Goal: Navigation & Orientation: Find specific page/section

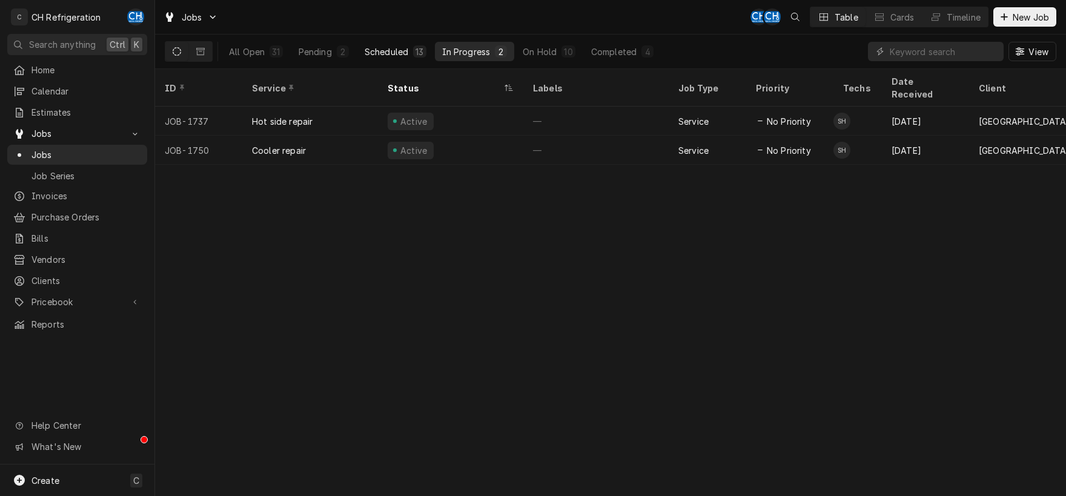
click at [378, 54] on div "Scheduled" at bounding box center [386, 51] width 44 height 13
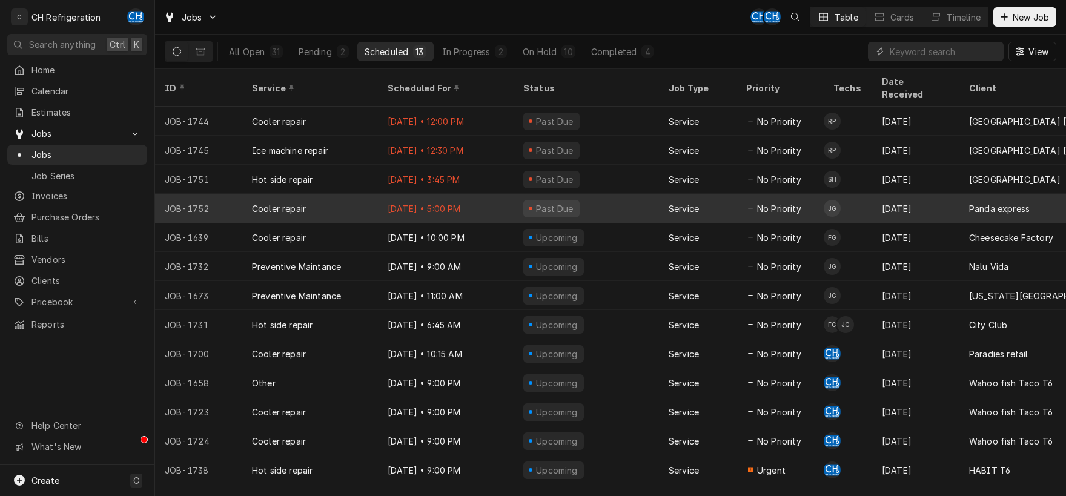
click at [640, 202] on div "Past Due" at bounding box center [585, 208] width 145 height 29
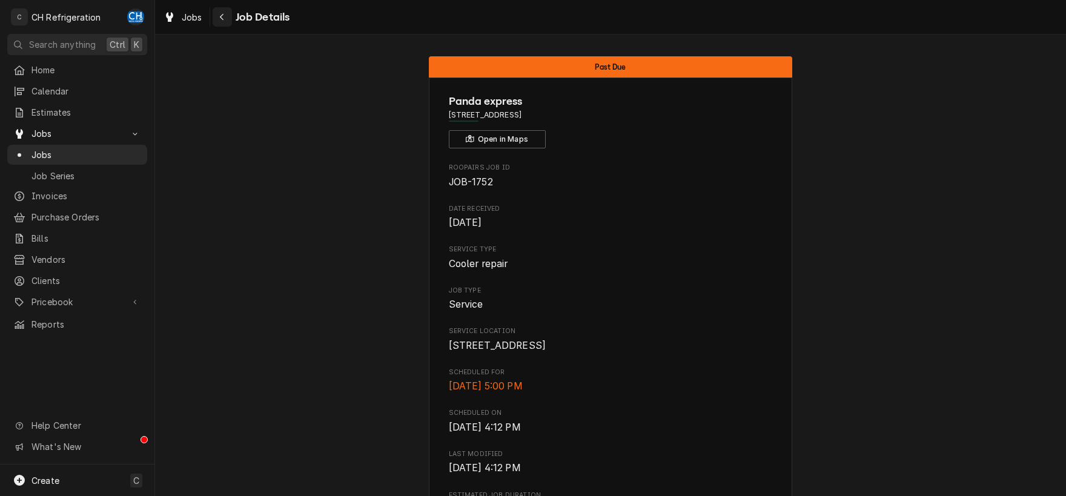
click at [218, 18] on div "Navigate back" at bounding box center [222, 17] width 12 height 12
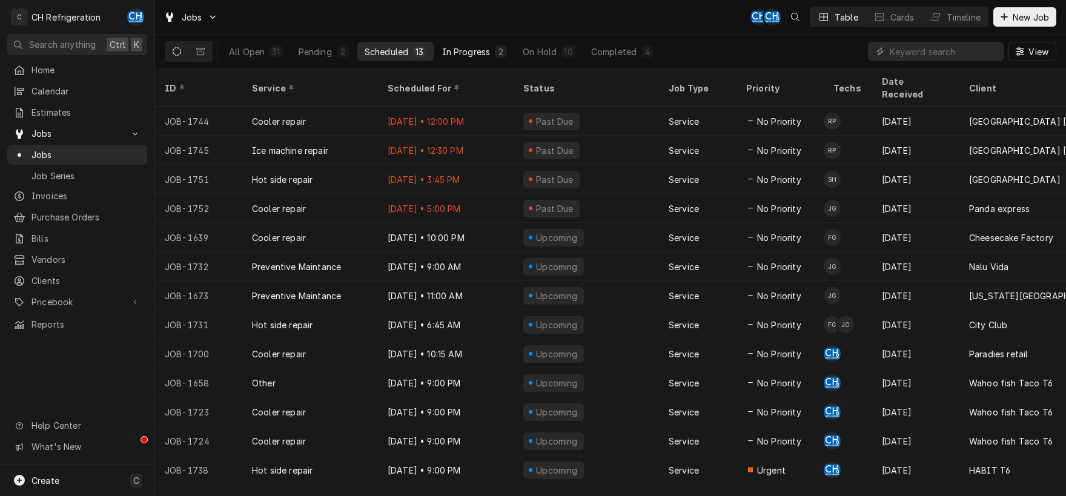
click at [473, 59] on button "In Progress 2" at bounding box center [475, 51] width 80 height 19
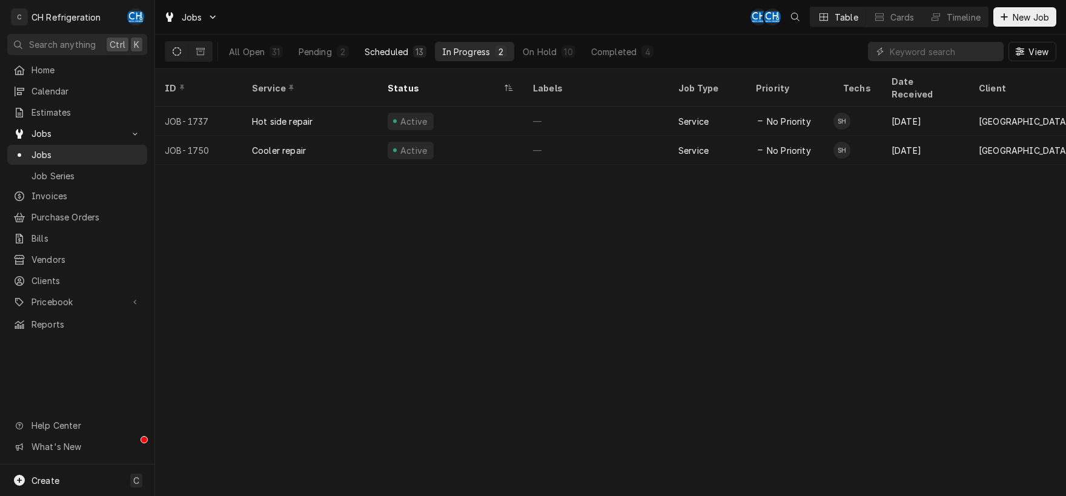
click at [400, 47] on div "Scheduled" at bounding box center [386, 51] width 44 height 13
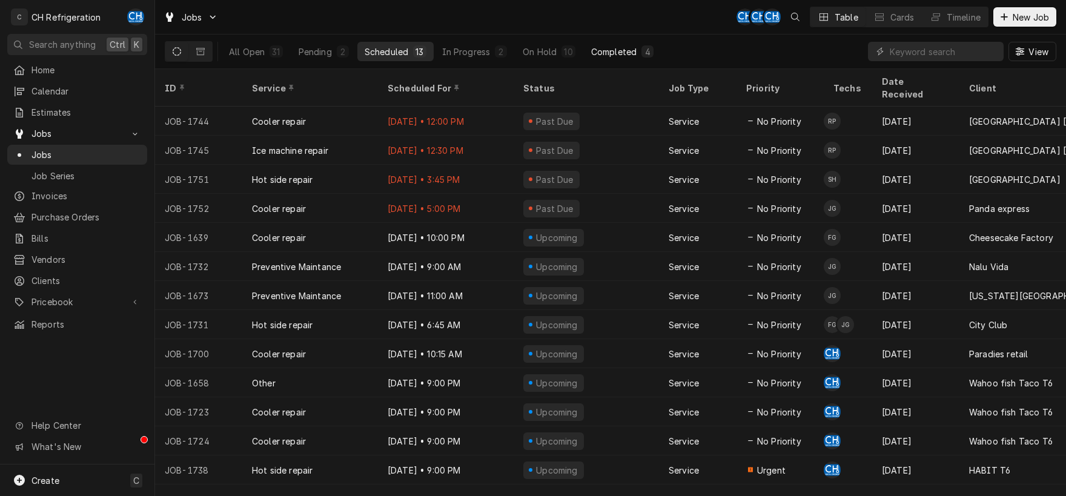
click at [624, 51] on div "Completed" at bounding box center [613, 51] width 45 height 13
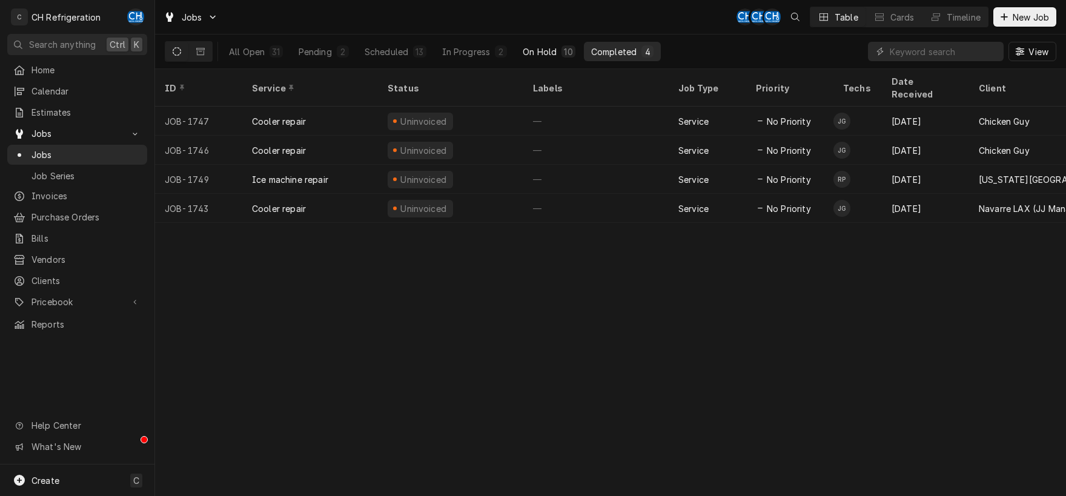
click at [542, 56] on div "On Hold" at bounding box center [540, 51] width 34 height 13
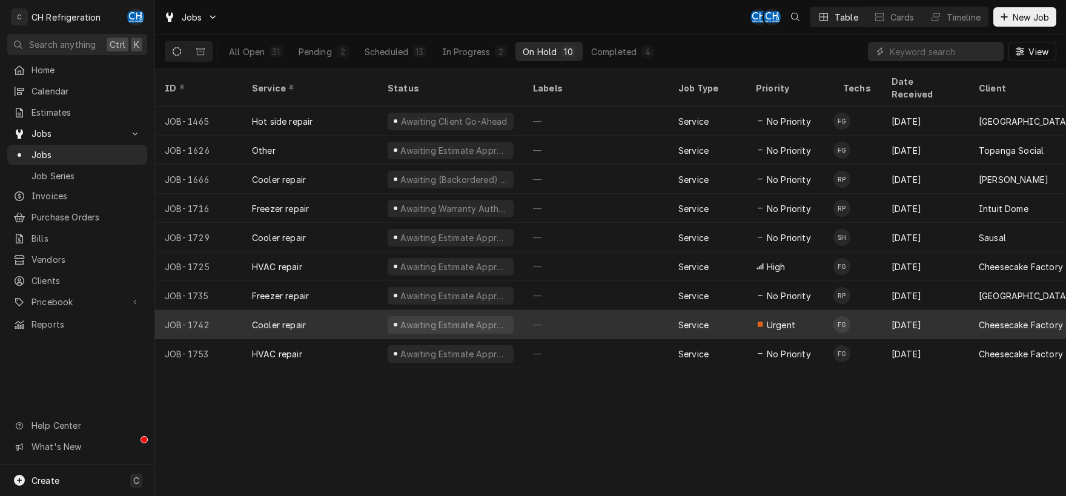
click at [568, 315] on div "—" at bounding box center [595, 324] width 145 height 29
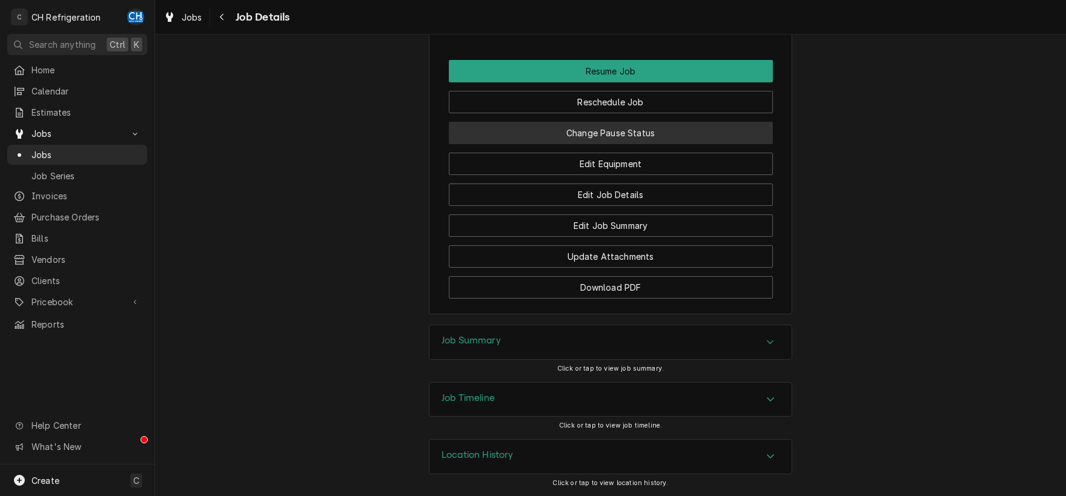
scroll to position [668, 0]
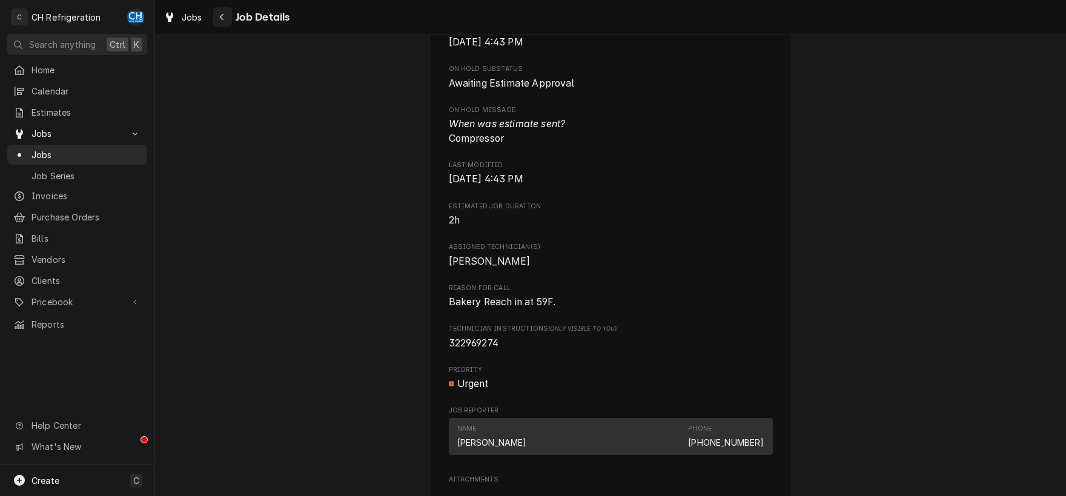
click at [225, 24] on button "Navigate back" at bounding box center [222, 16] width 19 height 19
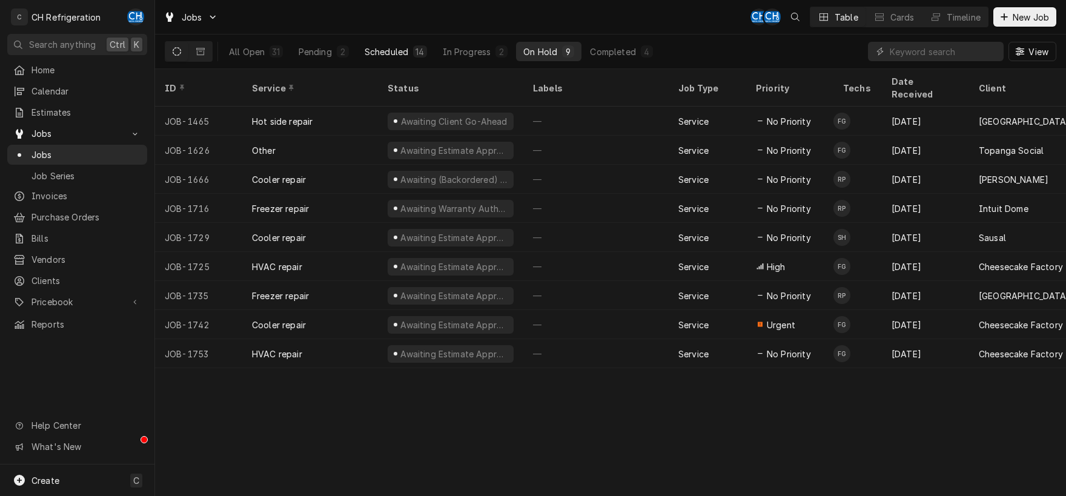
click at [384, 50] on div "Scheduled" at bounding box center [386, 51] width 44 height 13
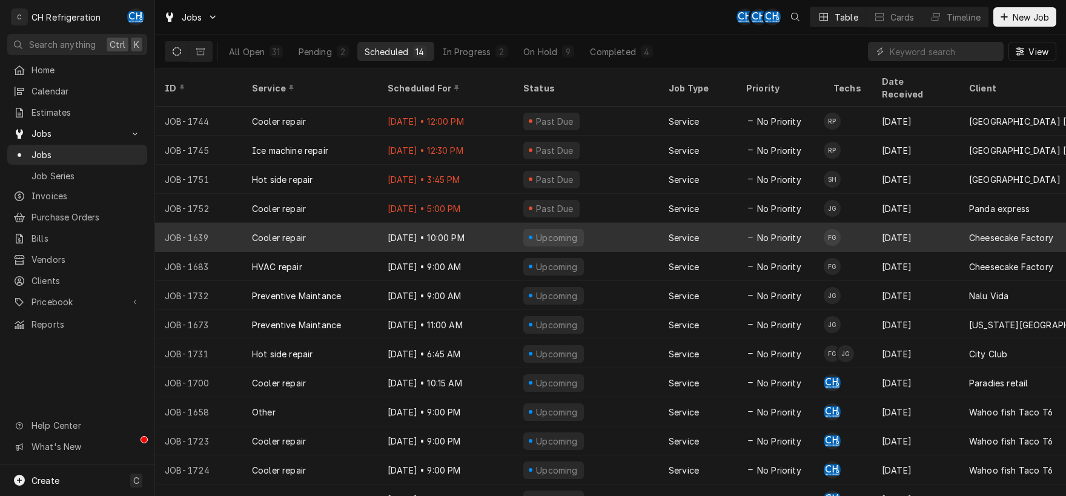
click at [565, 231] on div "Upcoming" at bounding box center [557, 237] width 45 height 13
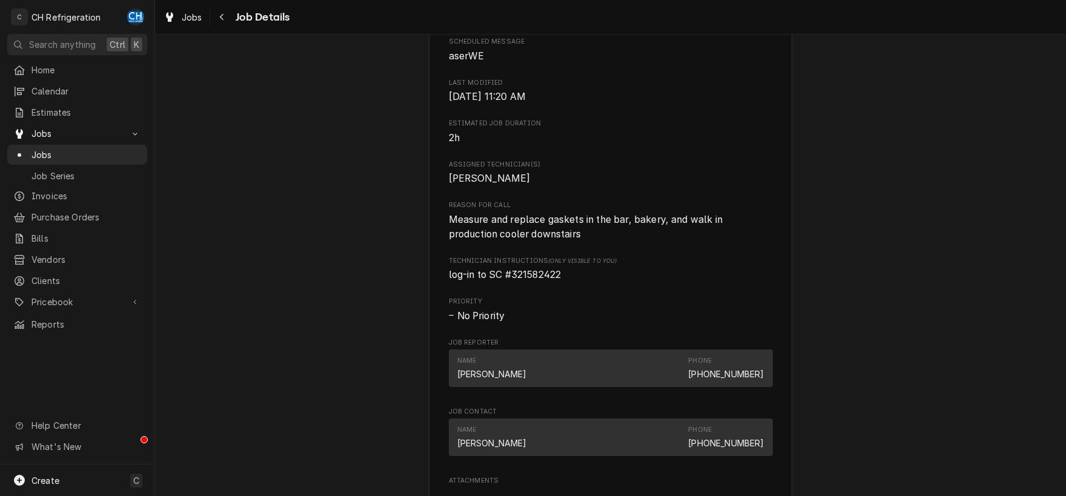
scroll to position [1183, 0]
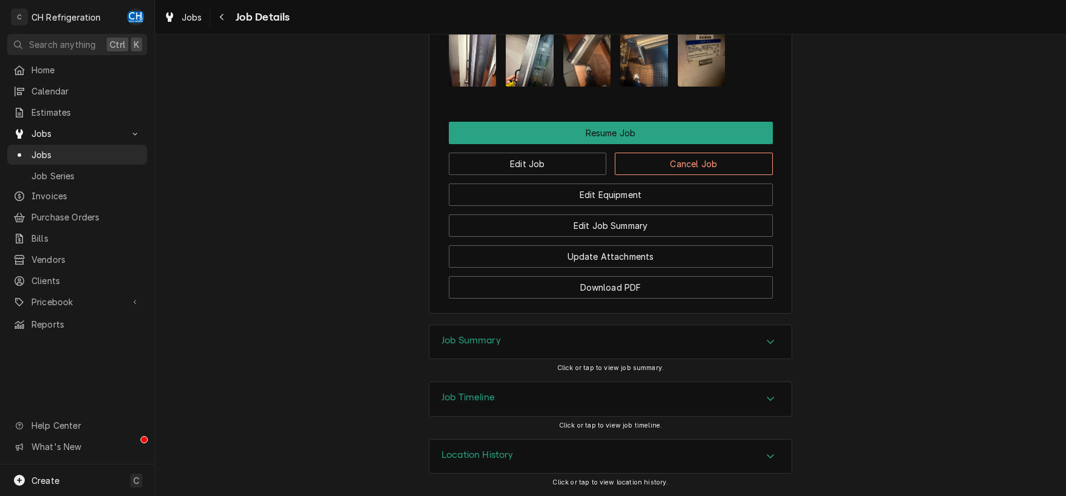
click at [770, 410] on div "Job Timeline" at bounding box center [610, 399] width 362 height 34
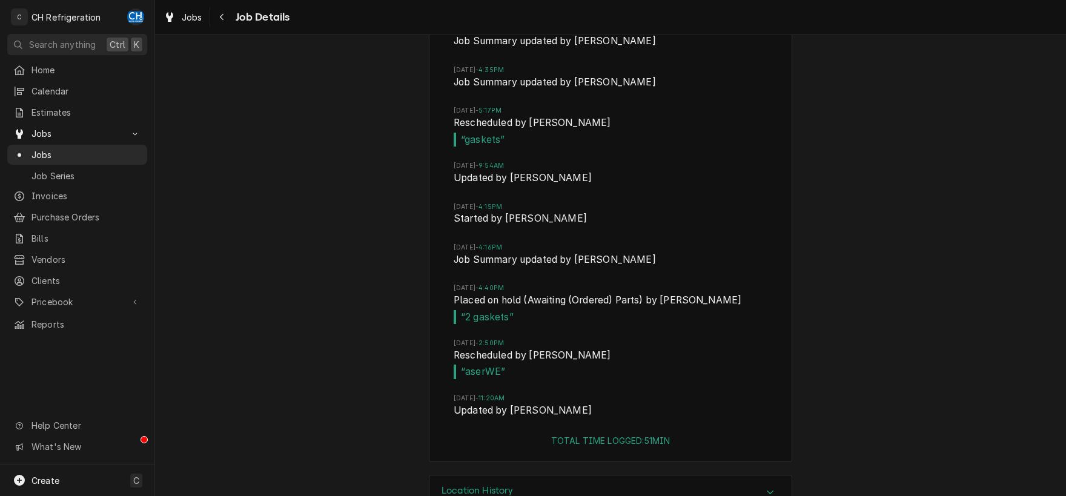
scroll to position [1752, 0]
click at [226, 18] on div "Navigate back" at bounding box center [222, 17] width 12 height 12
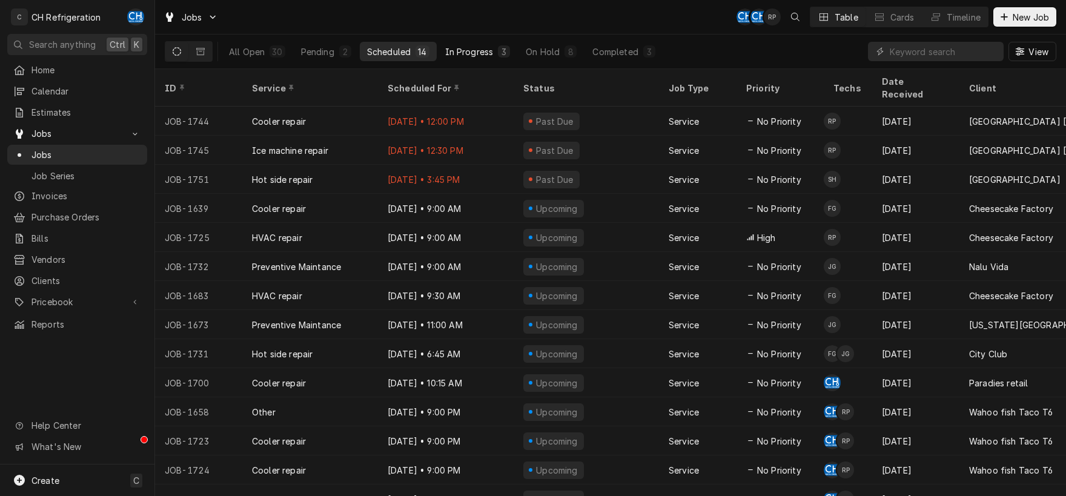
click at [473, 53] on div "In Progress" at bounding box center [469, 51] width 48 height 13
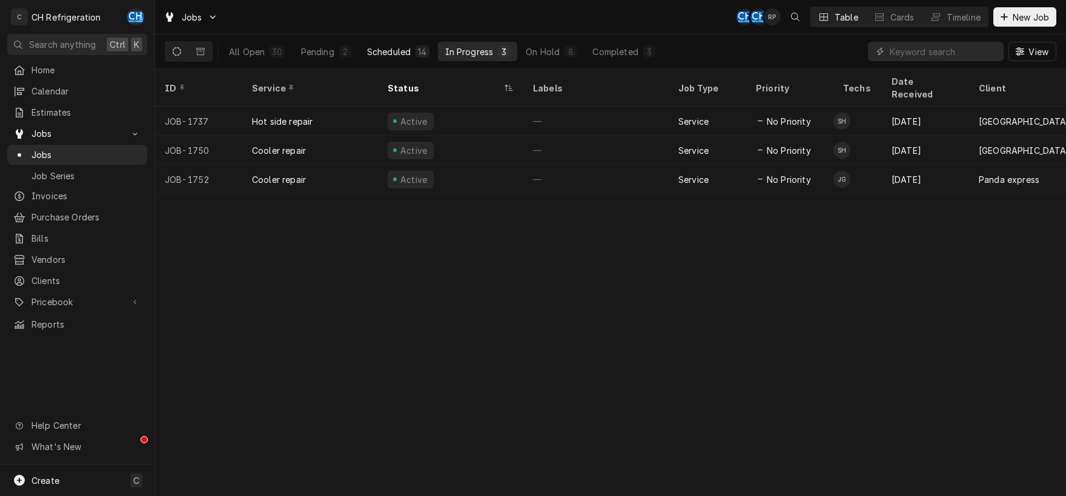
click at [379, 51] on div "Scheduled" at bounding box center [389, 51] width 44 height 13
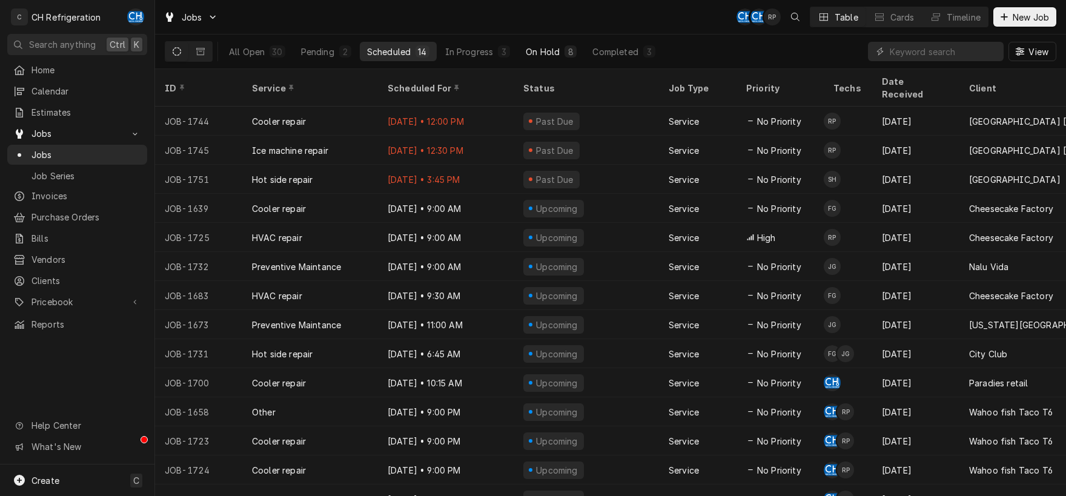
click at [544, 47] on div "On Hold" at bounding box center [543, 51] width 34 height 13
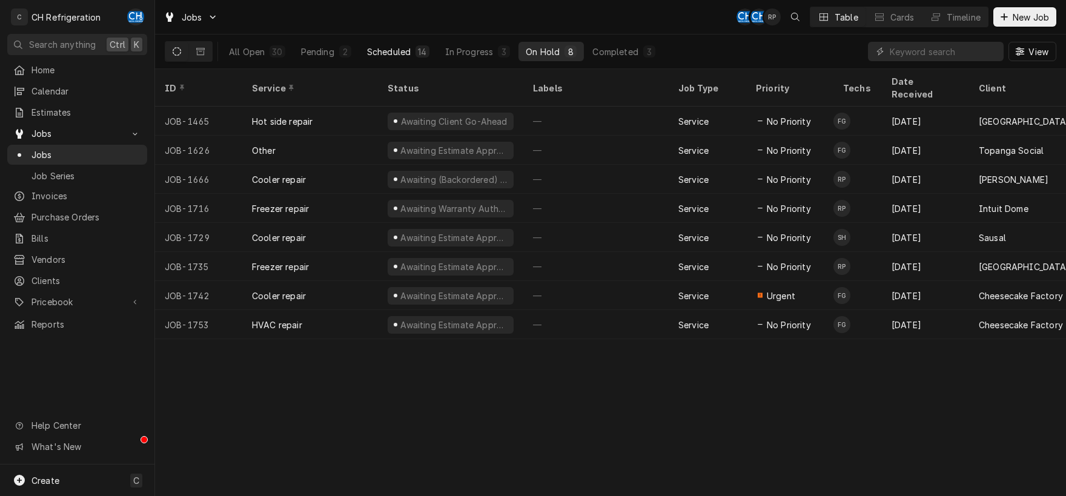
click at [383, 50] on div "Scheduled" at bounding box center [389, 51] width 44 height 13
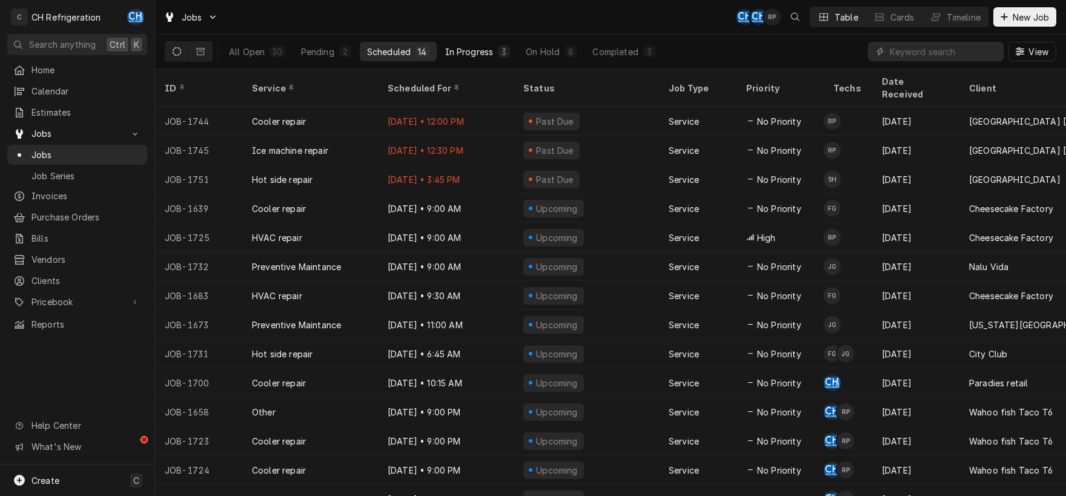
click at [466, 53] on div "In Progress" at bounding box center [469, 51] width 48 height 13
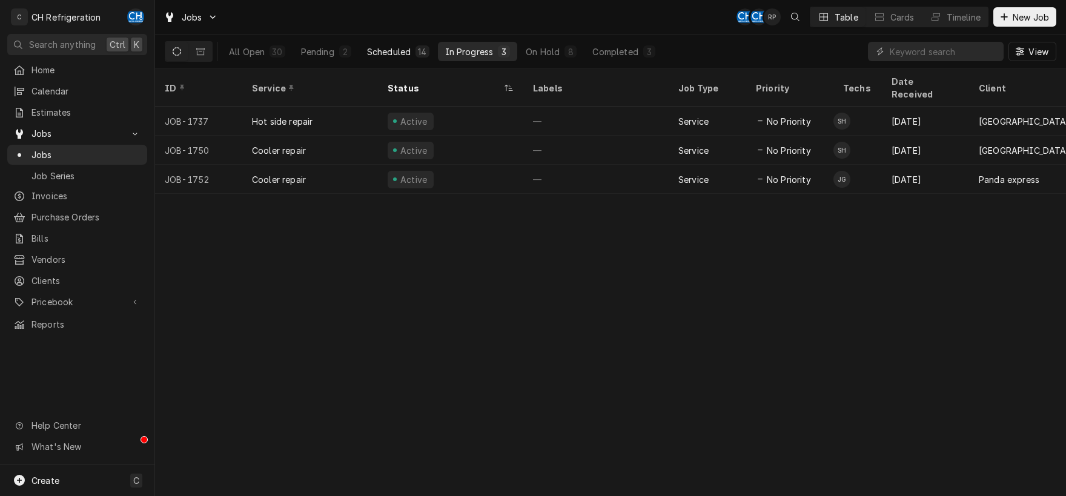
click at [377, 50] on div "Scheduled" at bounding box center [389, 51] width 44 height 13
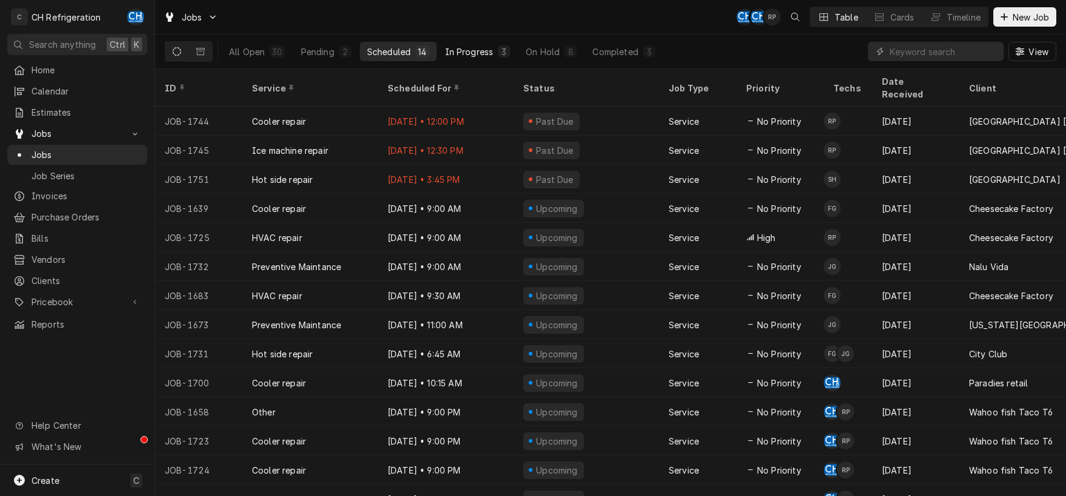
click at [476, 55] on div "In Progress" at bounding box center [469, 51] width 48 height 13
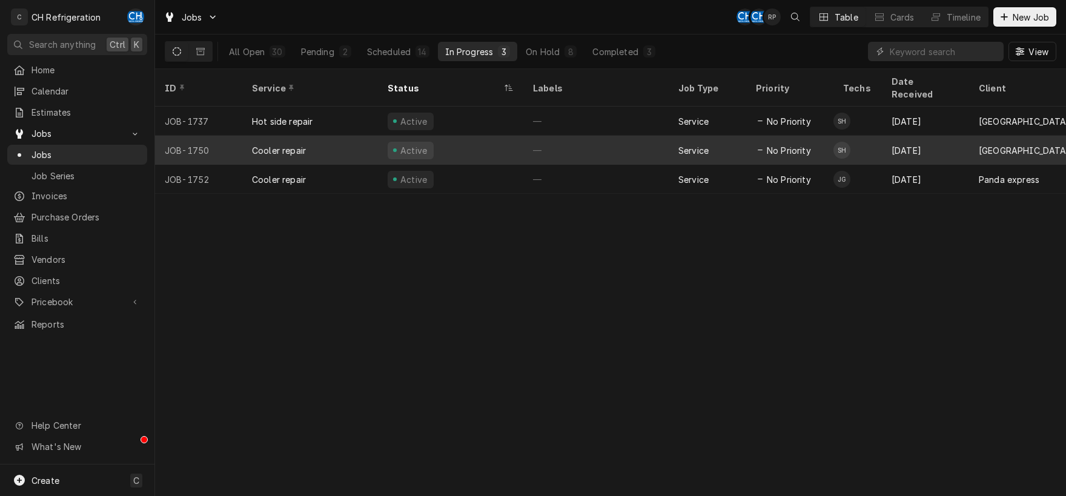
click at [585, 140] on div "—" at bounding box center [595, 150] width 145 height 29
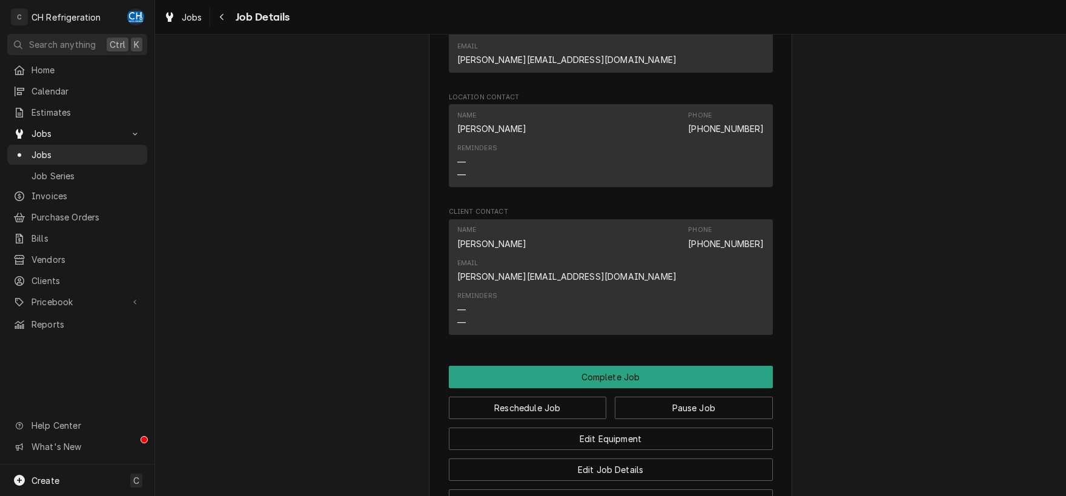
scroll to position [981, 0]
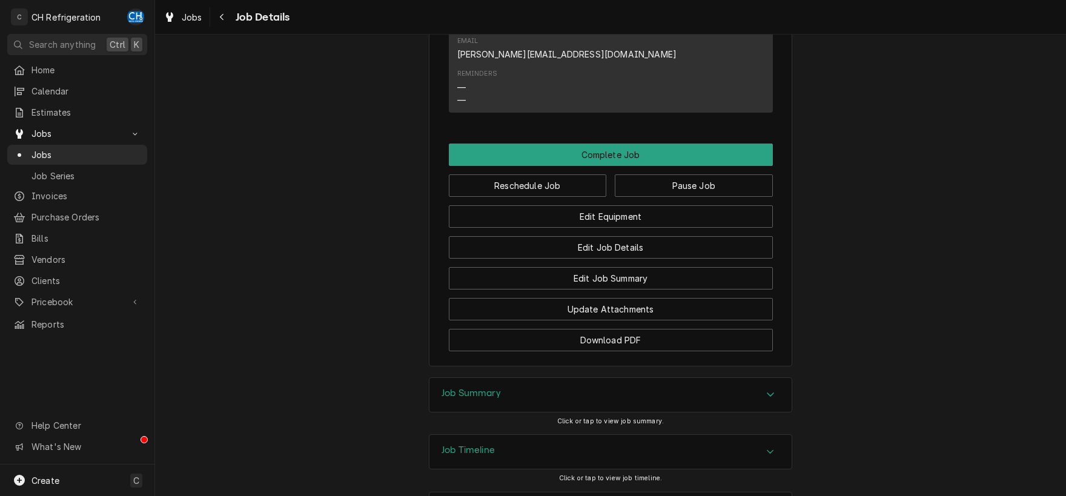
click at [768, 378] on div "Job Summary" at bounding box center [610, 395] width 362 height 34
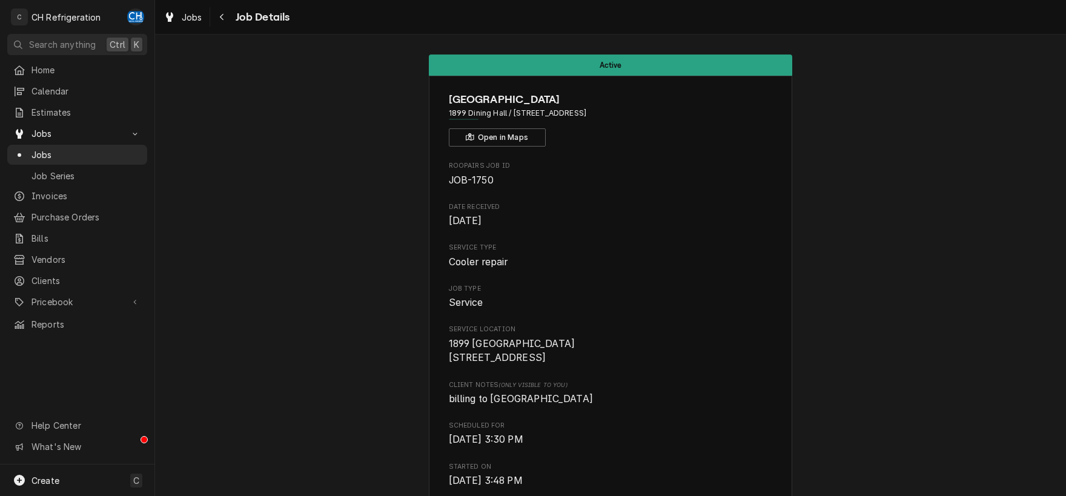
scroll to position [0, 0]
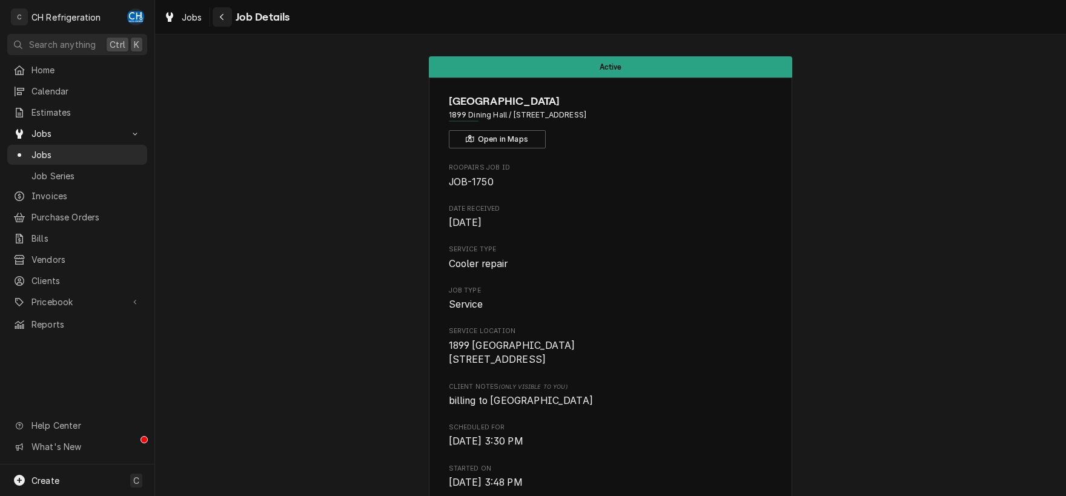
click at [217, 13] on div "Navigate back" at bounding box center [222, 17] width 12 height 12
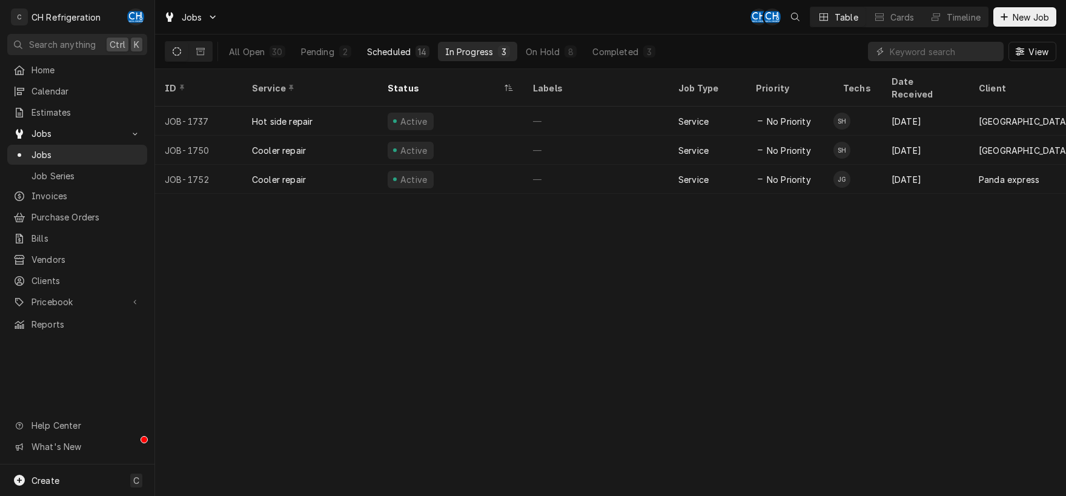
click at [401, 47] on div "Scheduled" at bounding box center [389, 51] width 44 height 13
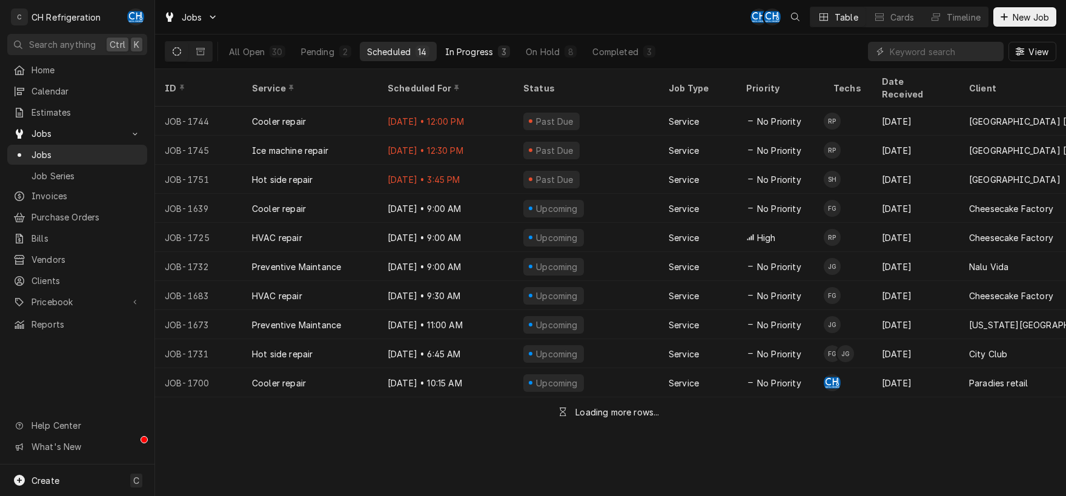
click at [475, 50] on div "In Progress" at bounding box center [469, 51] width 48 height 13
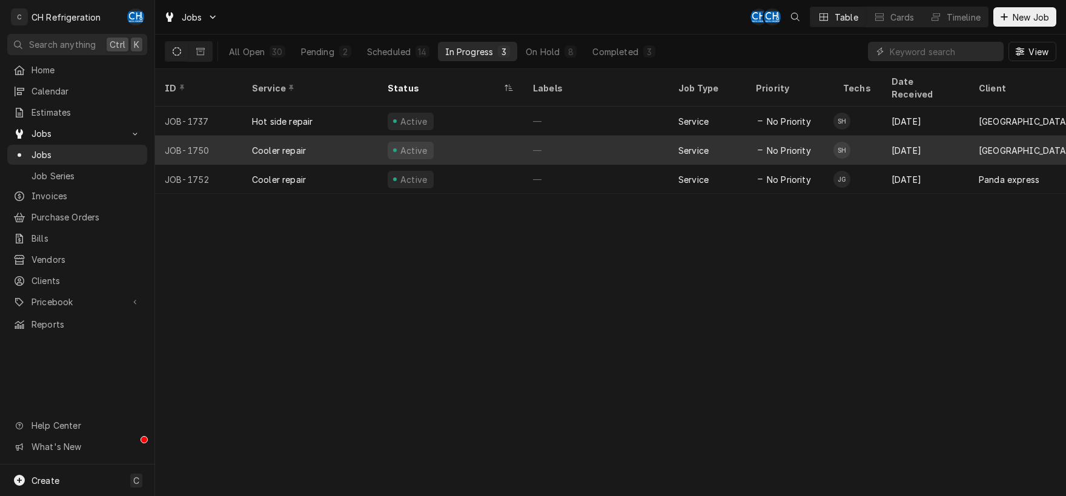
click at [523, 143] on div "Active" at bounding box center [450, 150] width 145 height 29
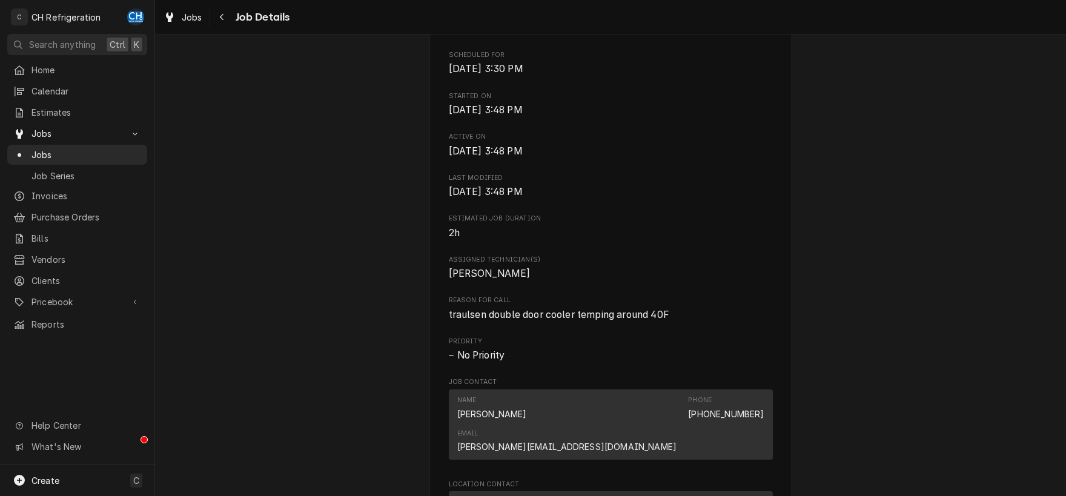
scroll to position [380, 0]
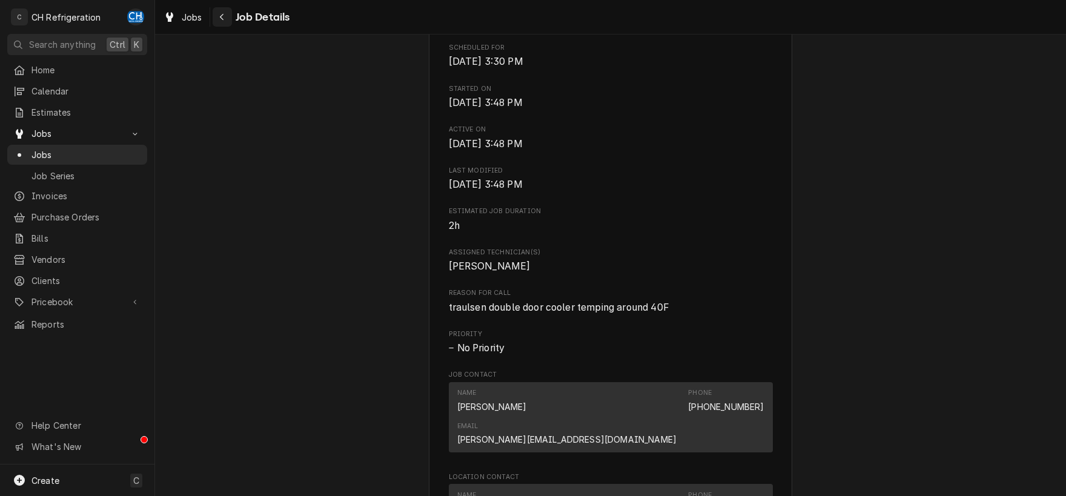
click at [219, 19] on div "Navigate back" at bounding box center [222, 17] width 12 height 12
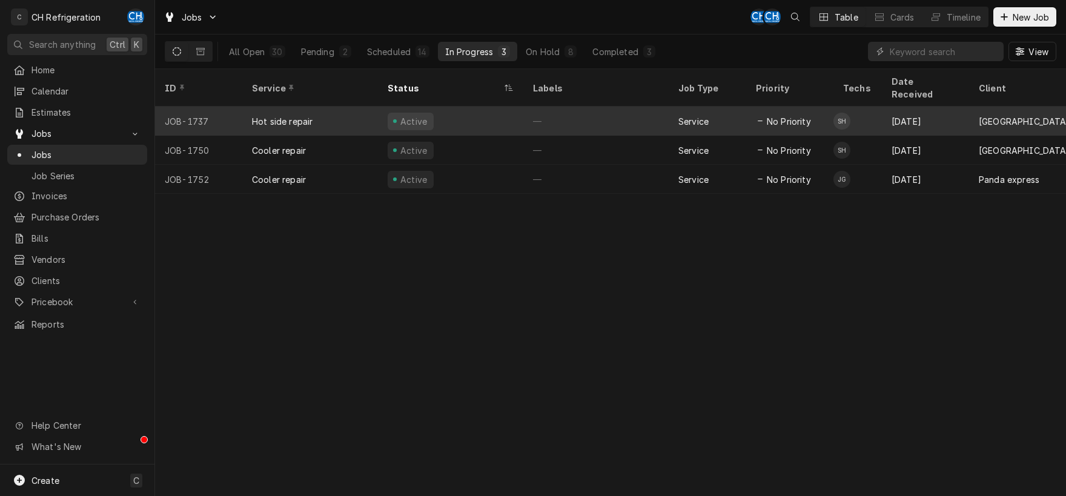
click at [538, 107] on div "—" at bounding box center [595, 121] width 145 height 29
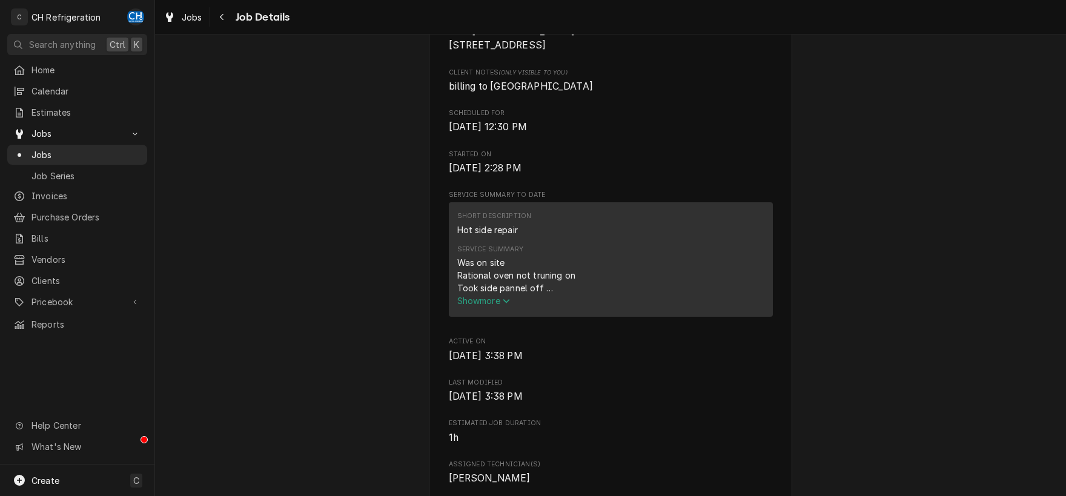
scroll to position [316, 0]
click at [498, 304] on span "Show more" at bounding box center [483, 299] width 53 height 10
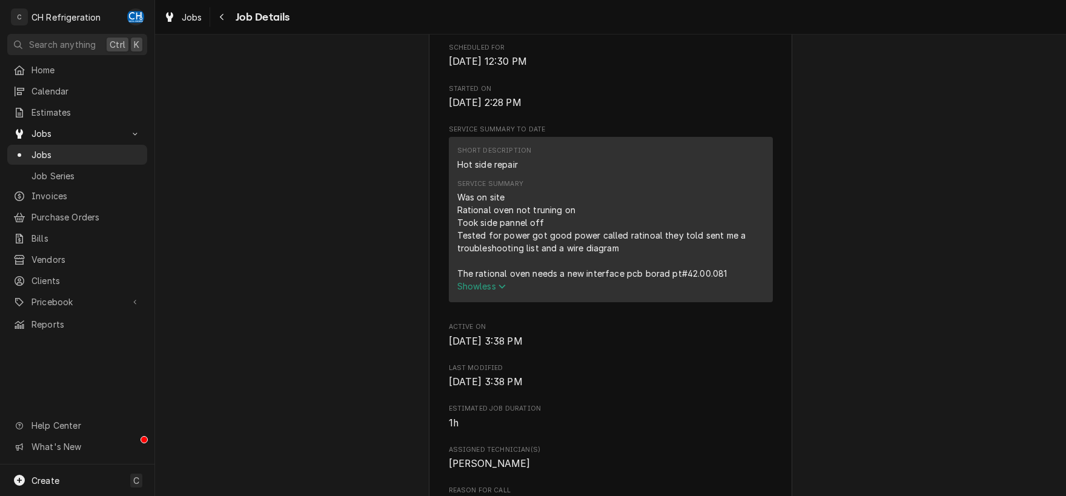
scroll to position [506, 0]
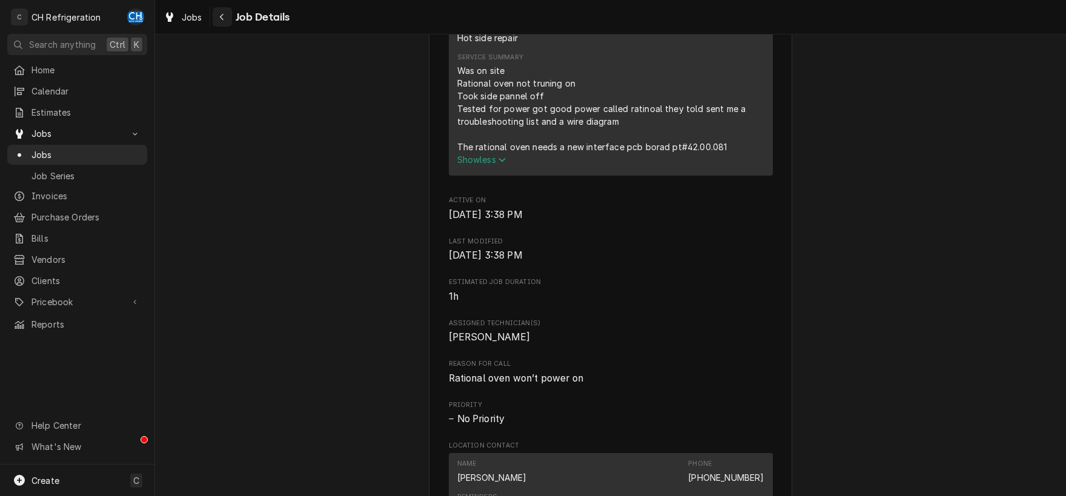
click at [217, 16] on div "Navigate back" at bounding box center [222, 17] width 12 height 12
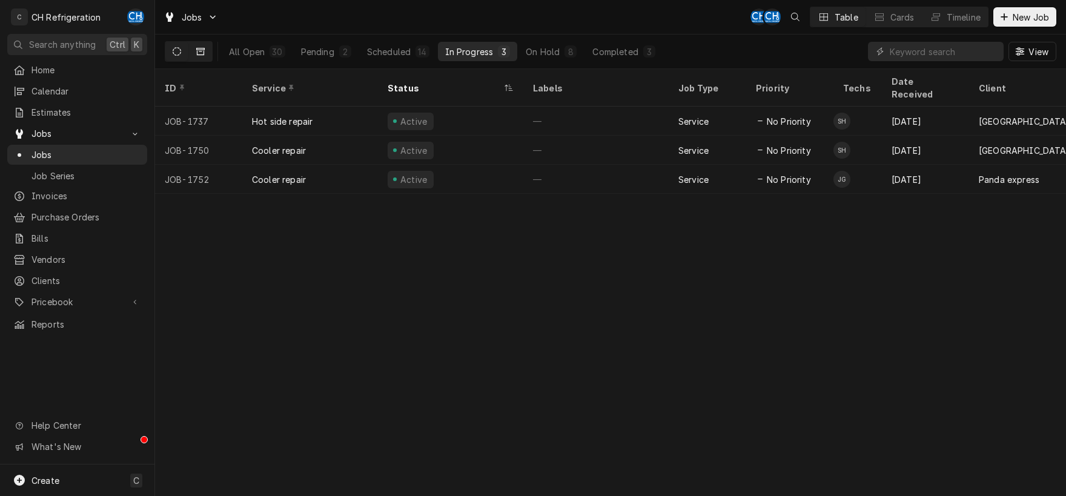
click at [203, 54] on icon "Dynamic Content Wrapper" at bounding box center [200, 51] width 8 height 7
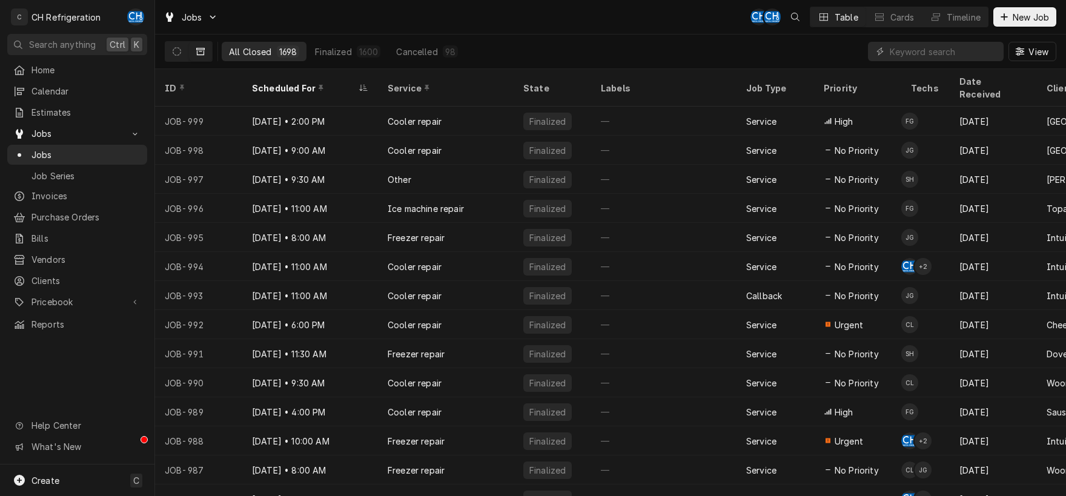
click at [938, 38] on div "View" at bounding box center [962, 52] width 188 height 34
click at [944, 45] on input "Dynamic Content Wrapper" at bounding box center [943, 51] width 108 height 19
type input "jUL 29"
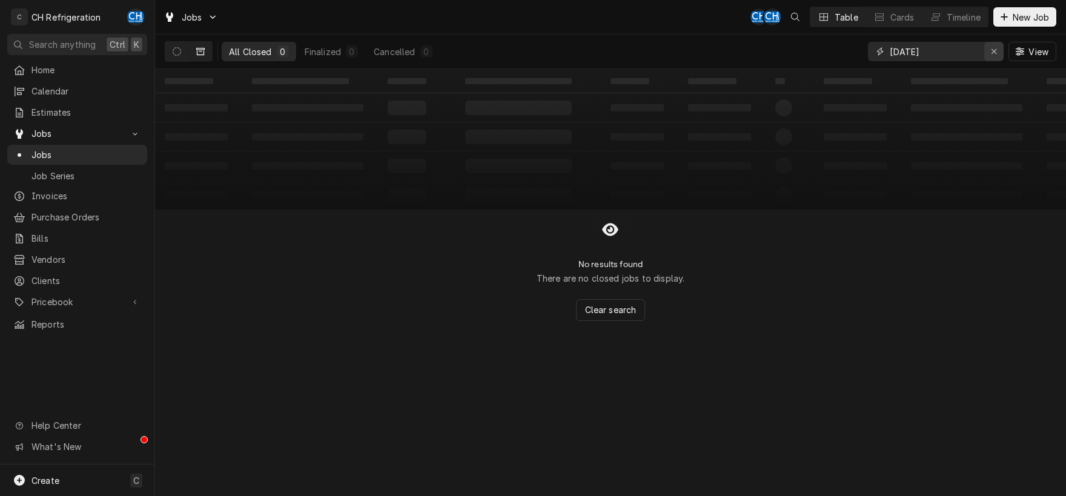
click at [999, 47] on div "Erase input" at bounding box center [993, 51] width 12 height 12
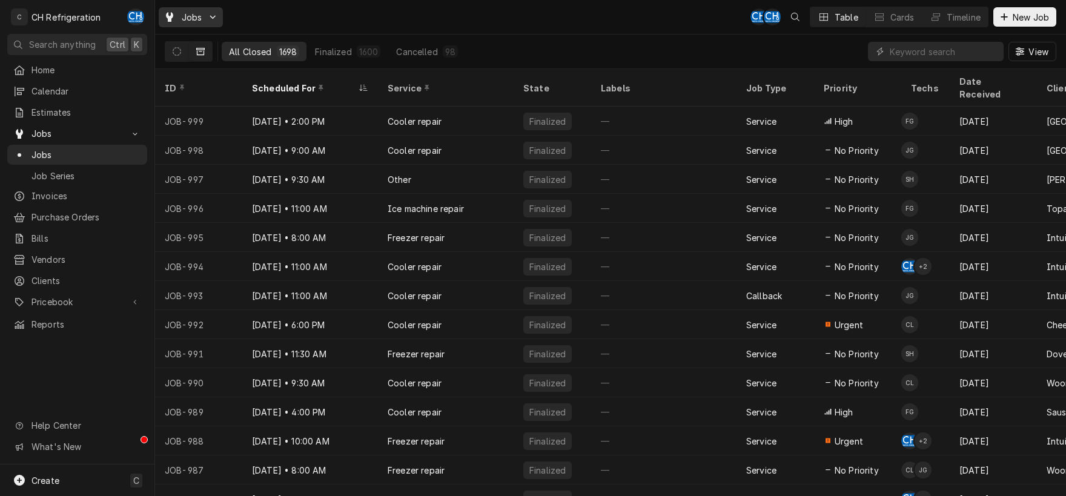
click at [208, 22] on div "Jobs" at bounding box center [190, 17] width 59 height 15
click at [208, 22] on html "C CH Refrigeration CH Search anything Ctrl K Home Calendar Estimates Jobs Jobs …" at bounding box center [533, 248] width 1066 height 496
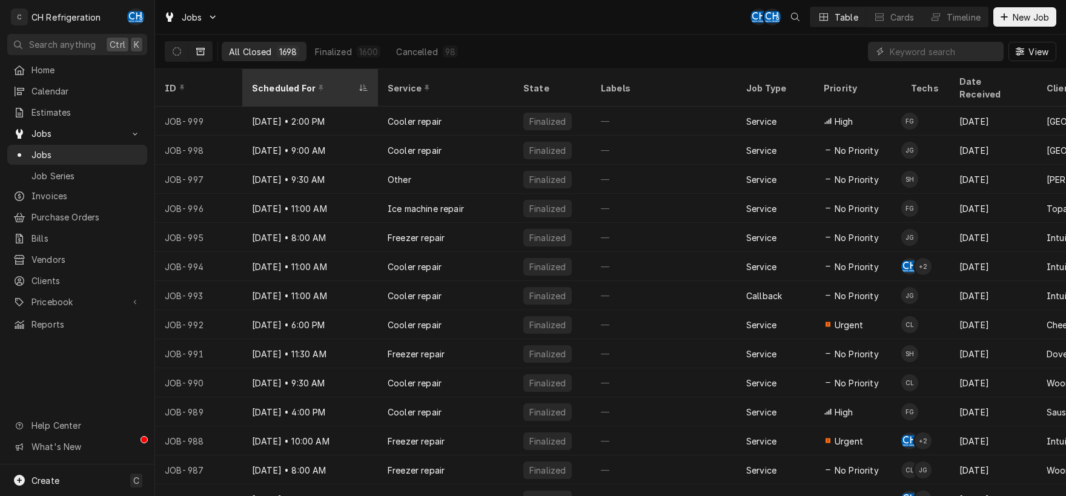
click at [303, 82] on div "Scheduled For" at bounding box center [304, 88] width 104 height 13
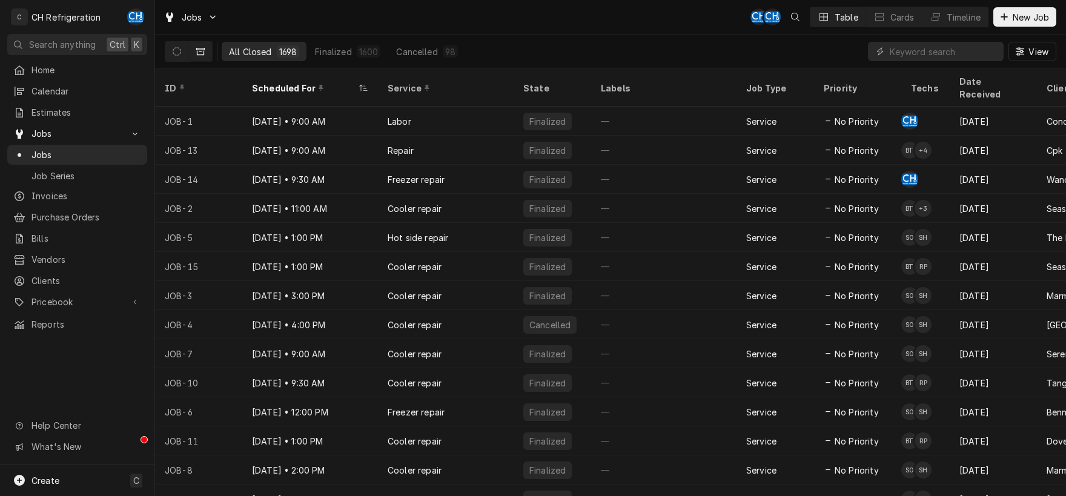
click at [284, 52] on div "1698" at bounding box center [288, 51] width 18 height 13
click at [298, 74] on div "Scheduled For" at bounding box center [310, 87] width 131 height 33
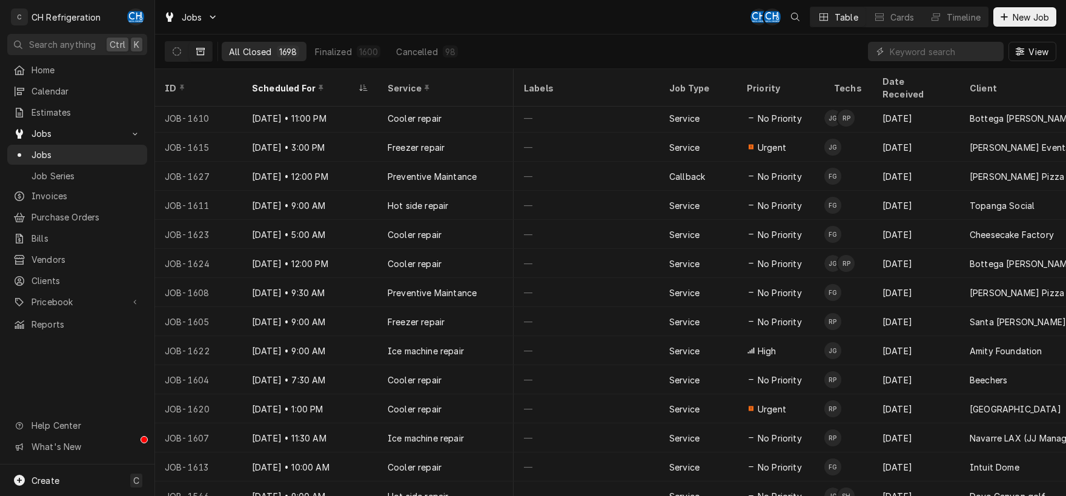
scroll to position [3316, 78]
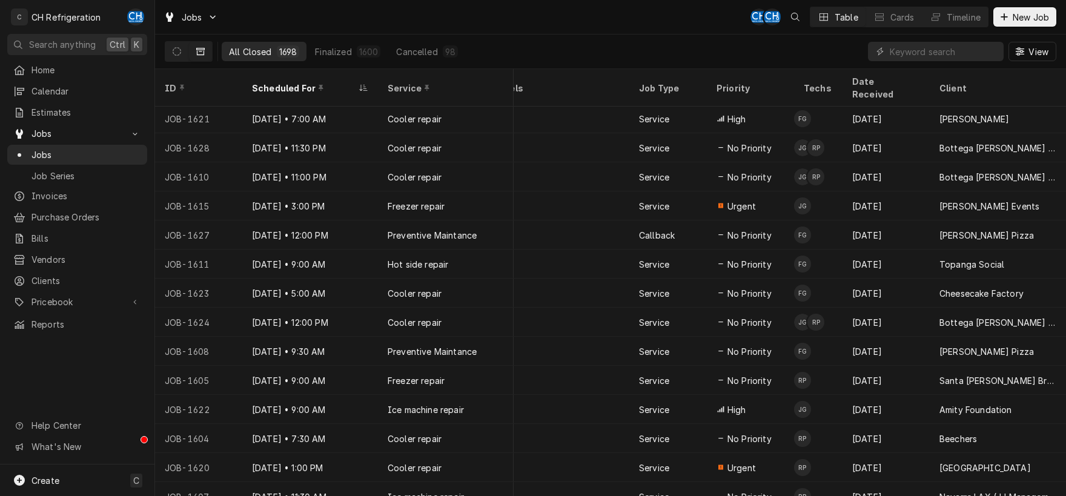
scroll to position [3257, 113]
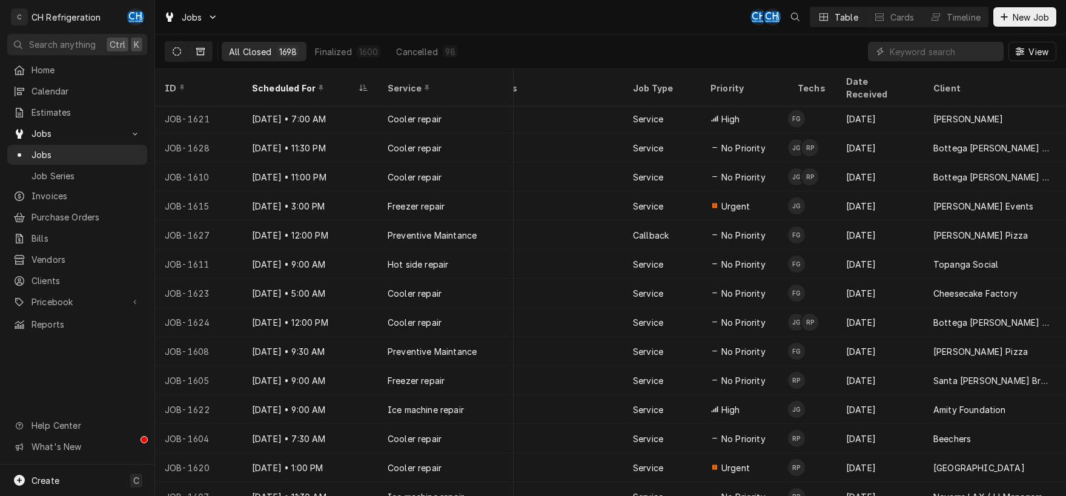
click at [177, 44] on button "Dynamic Content Wrapper" at bounding box center [176, 51] width 23 height 19
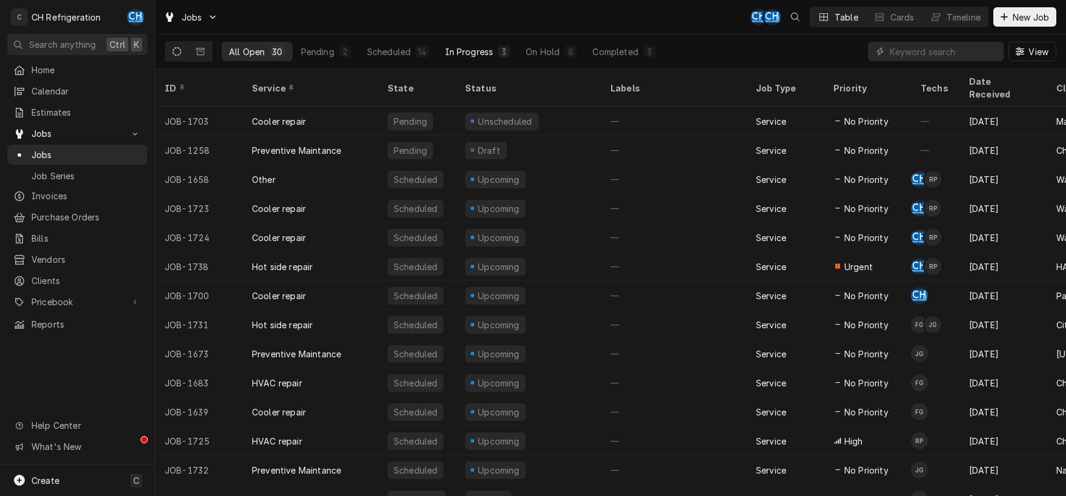
click at [476, 51] on div "In Progress" at bounding box center [469, 51] width 48 height 13
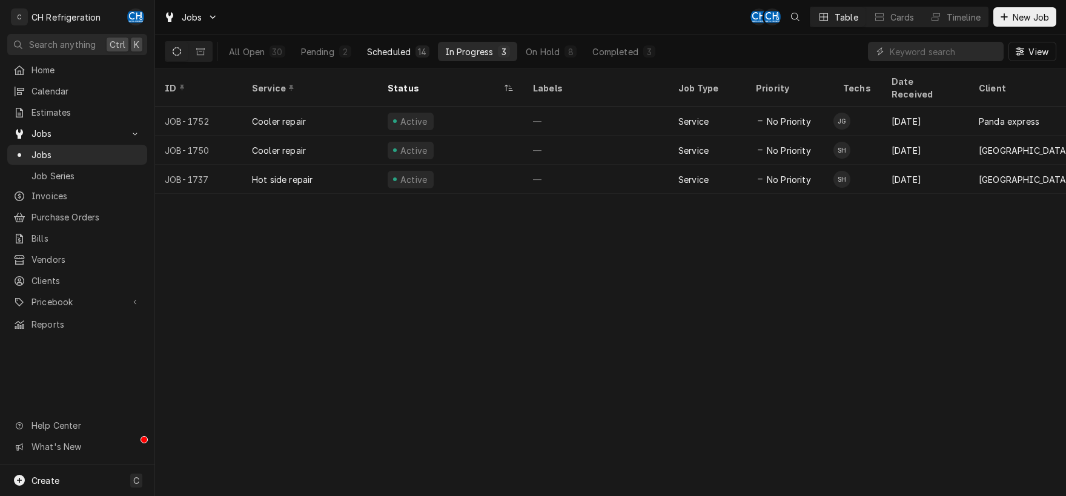
click at [384, 48] on div "Scheduled" at bounding box center [389, 51] width 44 height 13
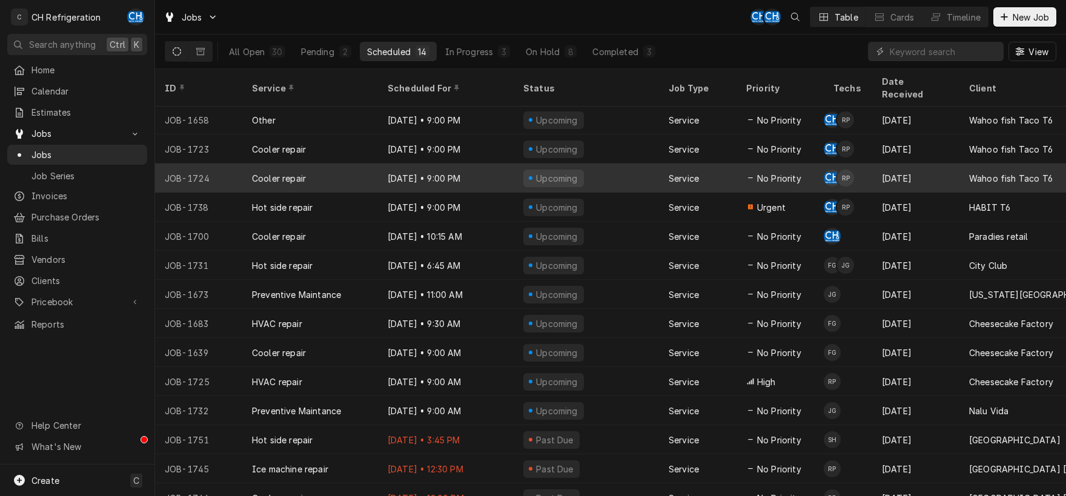
scroll to position [2, 0]
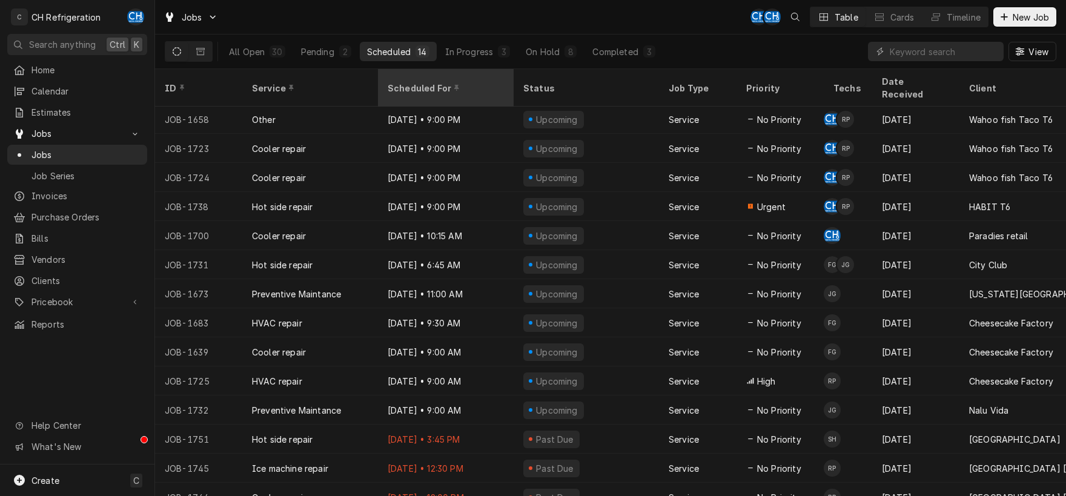
click at [415, 82] on div "Scheduled For" at bounding box center [444, 88] width 114 height 13
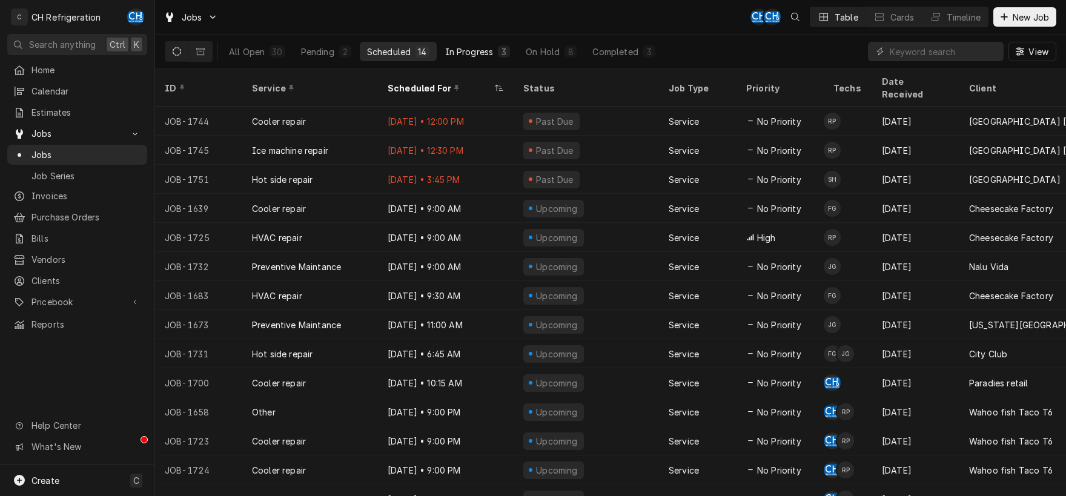
click at [470, 54] on div "In Progress" at bounding box center [469, 51] width 48 height 13
